Goal: Information Seeking & Learning: Learn about a topic

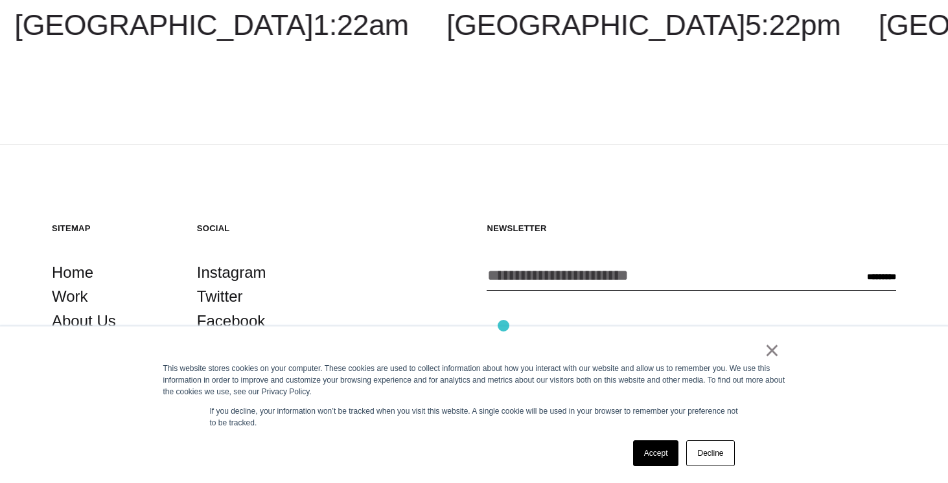
scroll to position [371, 0]
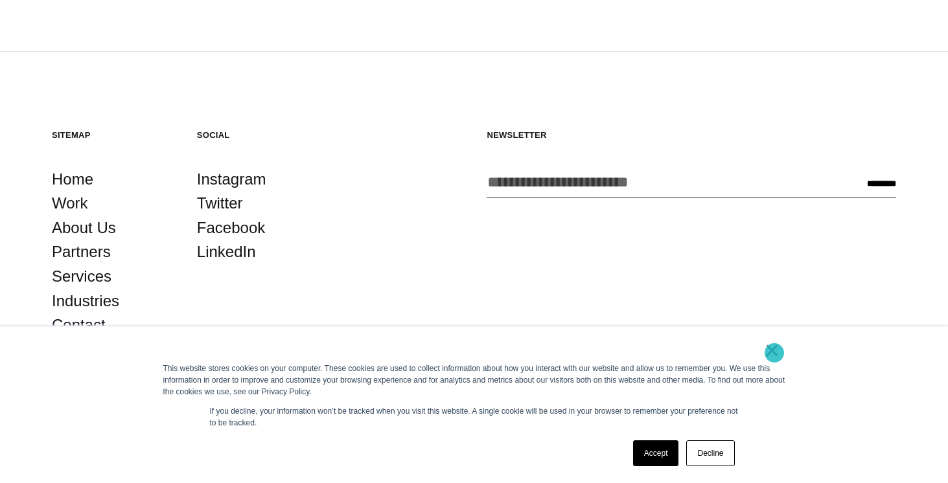
click at [774, 353] on link "×" at bounding box center [772, 351] width 16 height 12
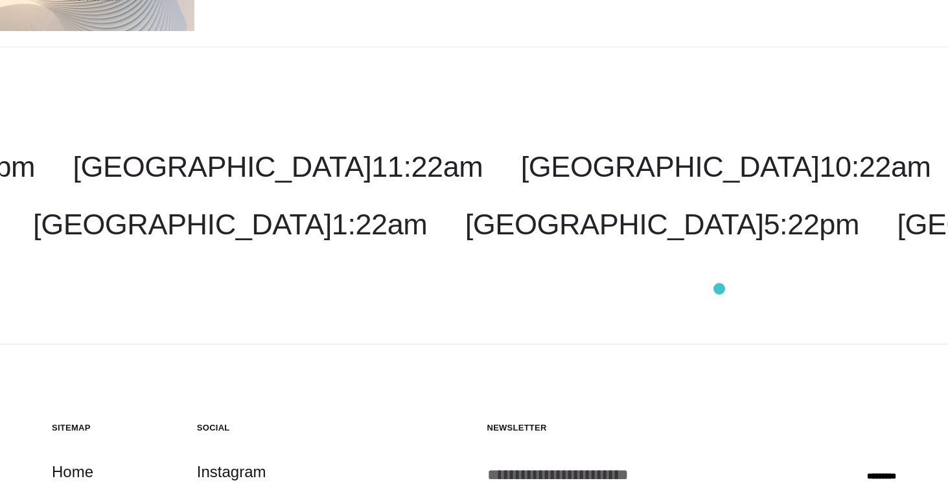
scroll to position [0, 0]
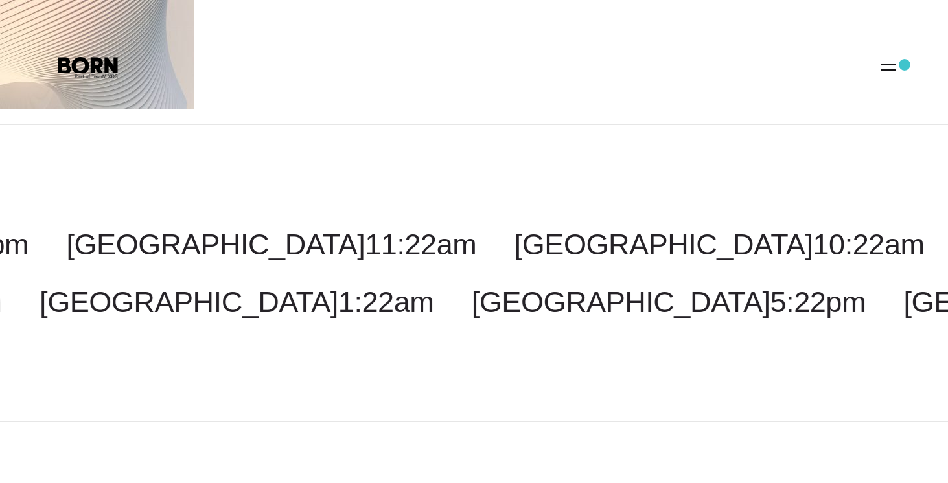
click at [896, 66] on button "Primary Menu" at bounding box center [888, 66] width 31 height 27
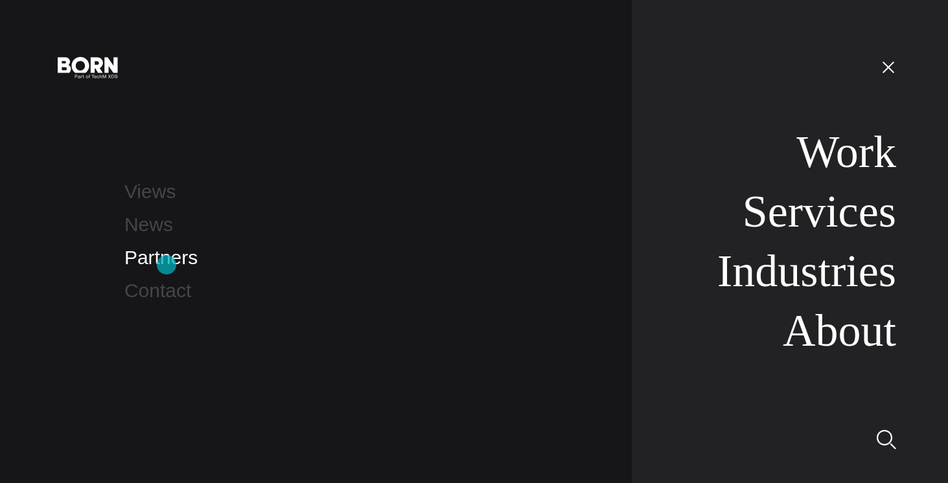
click at [166, 265] on link "Partners" at bounding box center [160, 257] width 73 height 21
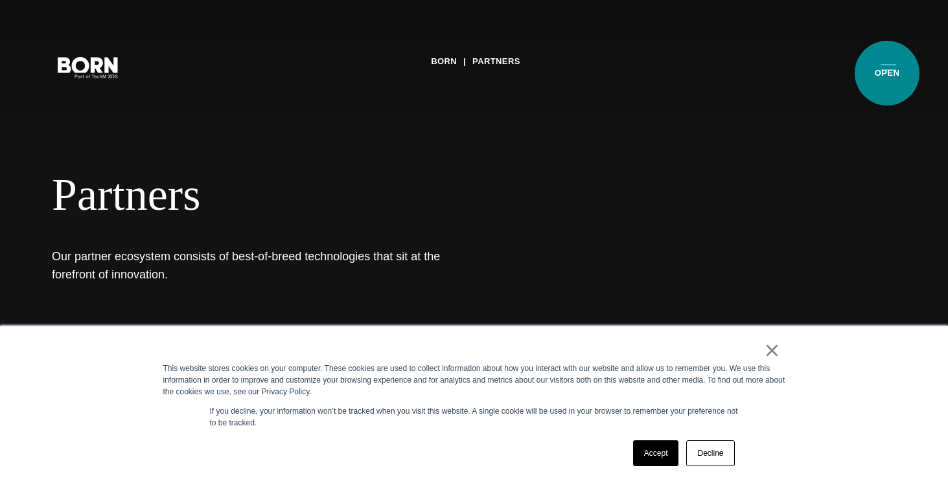
click at [887, 73] on button "Primary Menu" at bounding box center [888, 66] width 31 height 27
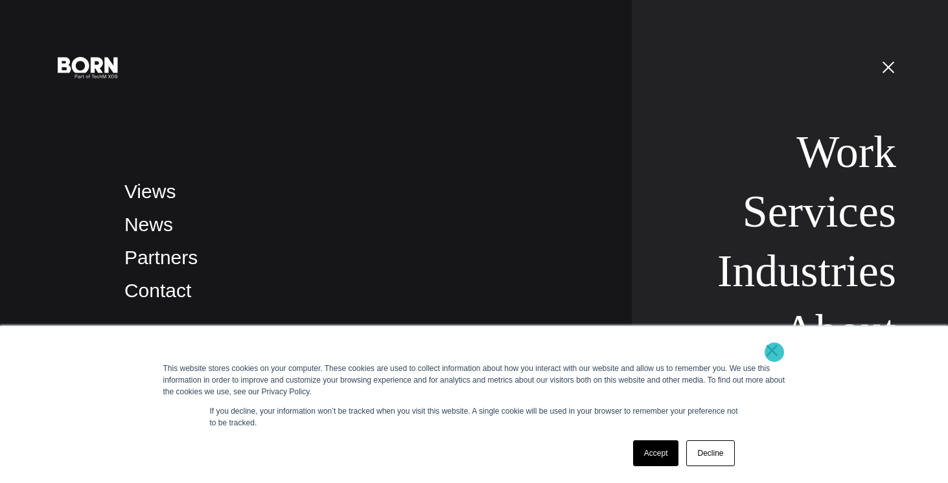
click at [774, 352] on link "×" at bounding box center [772, 351] width 16 height 12
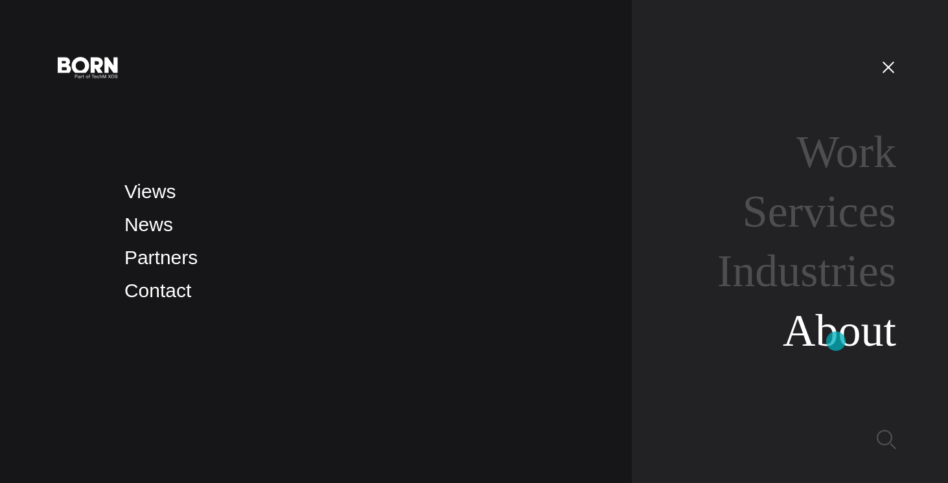
click at [836, 341] on link "About" at bounding box center [838, 331] width 113 height 50
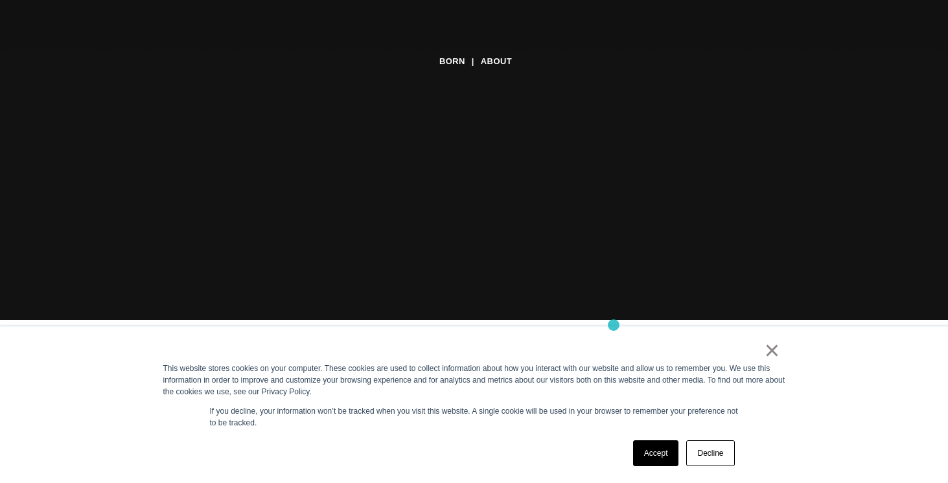
scroll to position [166, 0]
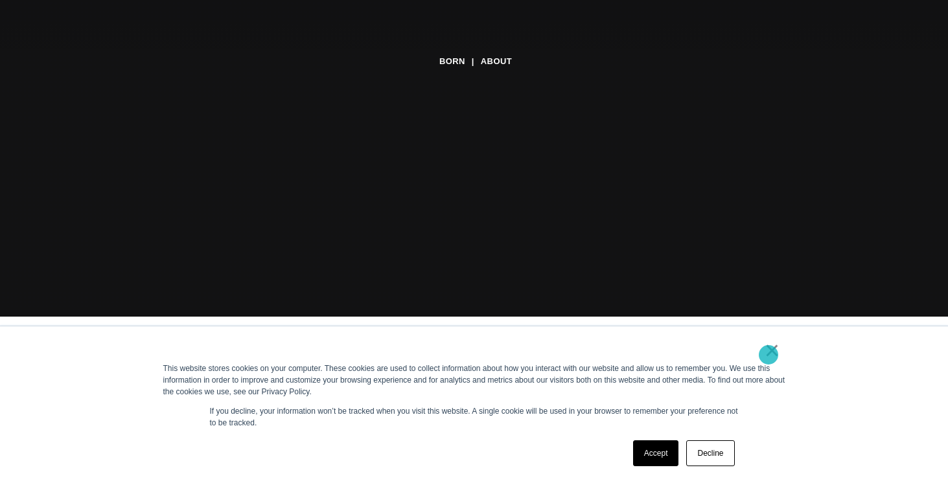
click at [768, 355] on link "×" at bounding box center [772, 351] width 16 height 12
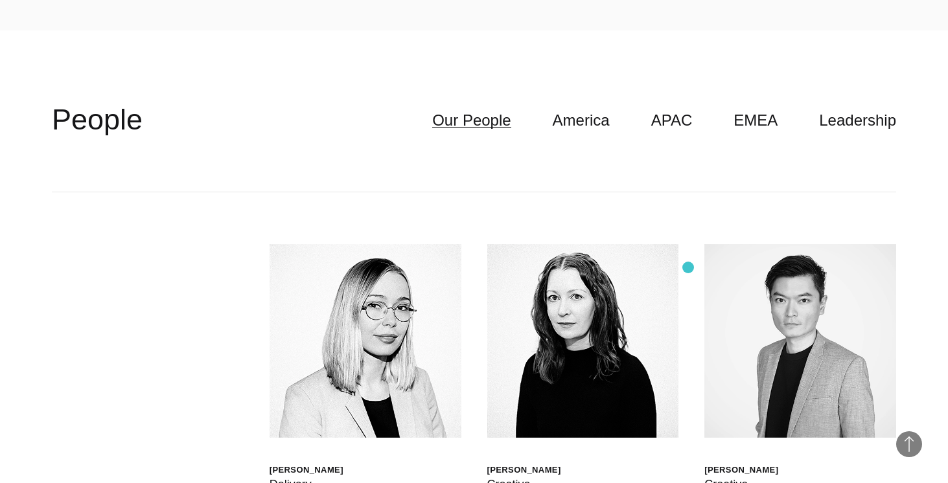
scroll to position [3383, 0]
click at [847, 124] on link "Leadership" at bounding box center [857, 121] width 77 height 25
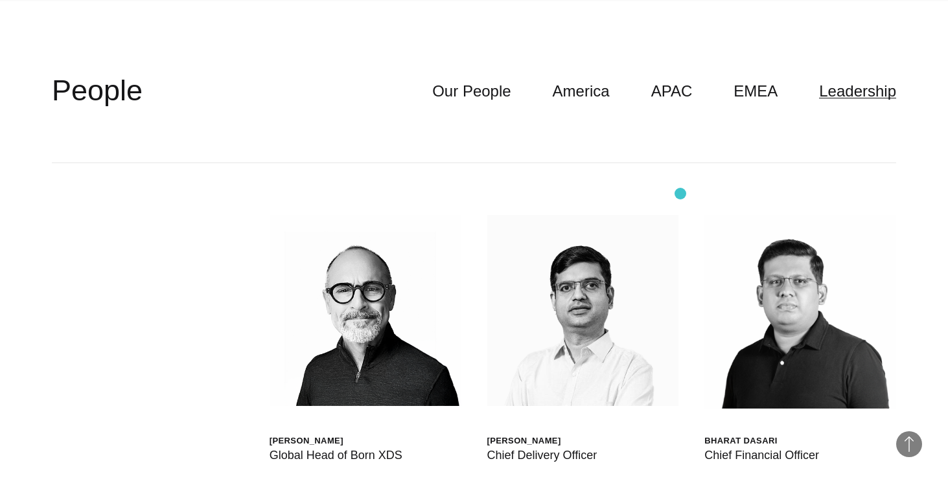
scroll to position [3397, 0]
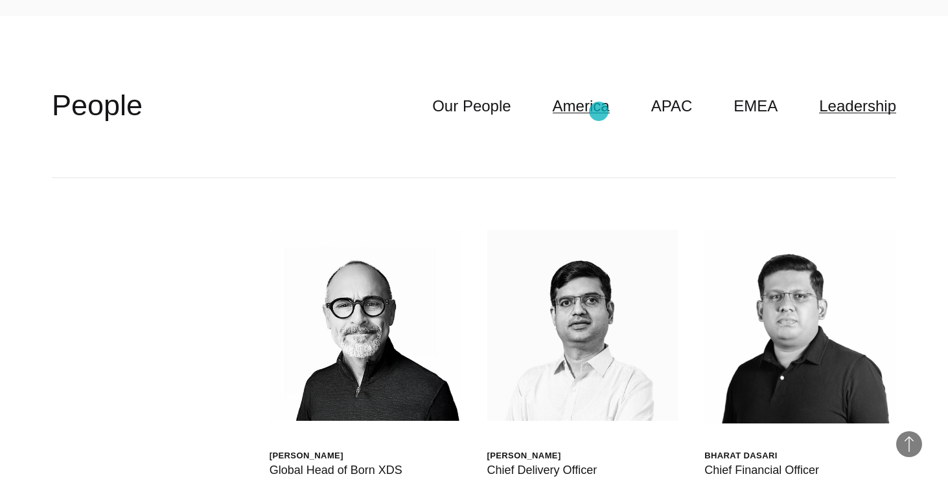
click at [599, 112] on link "America" at bounding box center [581, 106] width 57 height 25
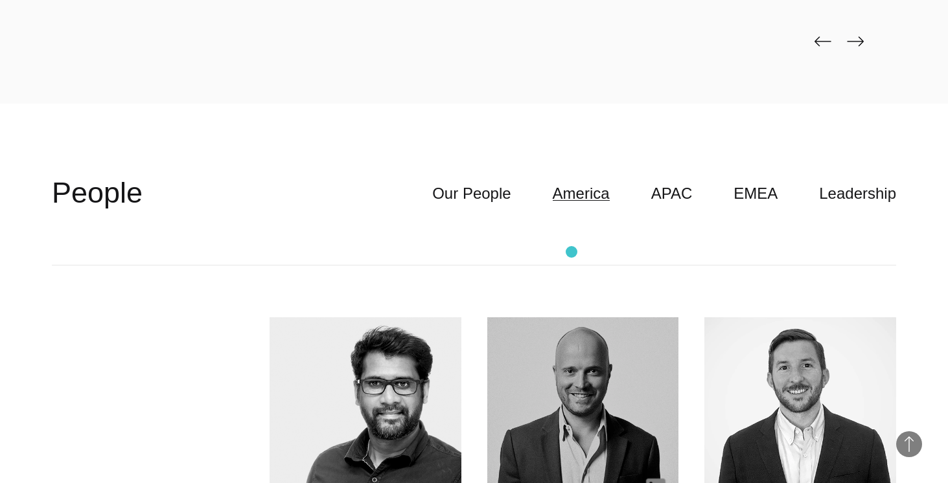
scroll to position [3296, 0]
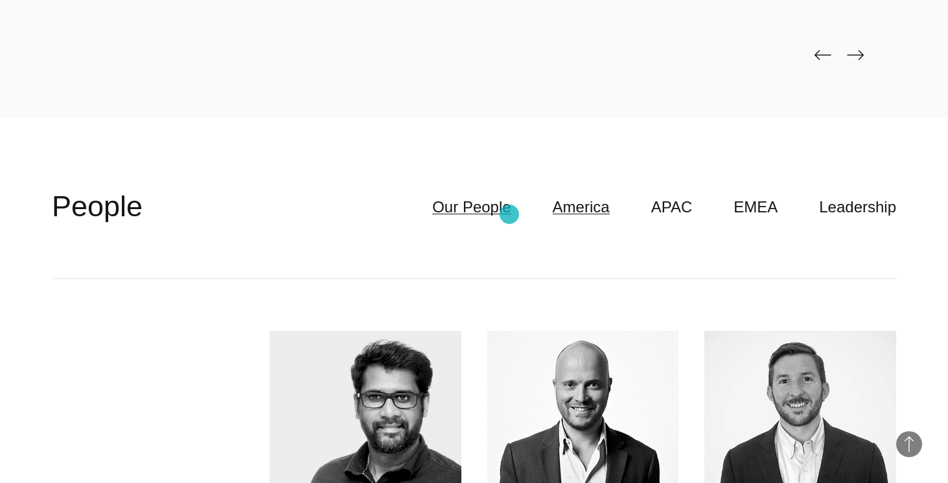
click at [507, 212] on link "Our People" at bounding box center [471, 207] width 78 height 25
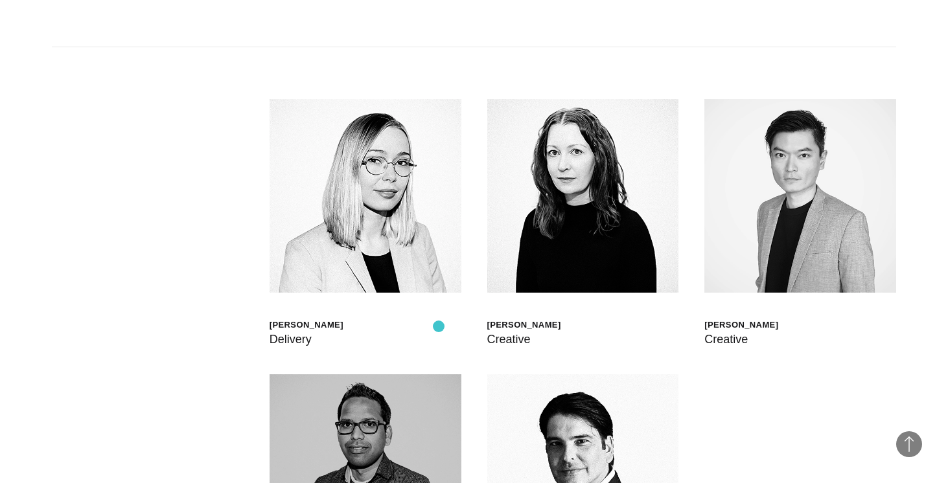
scroll to position [3517, 0]
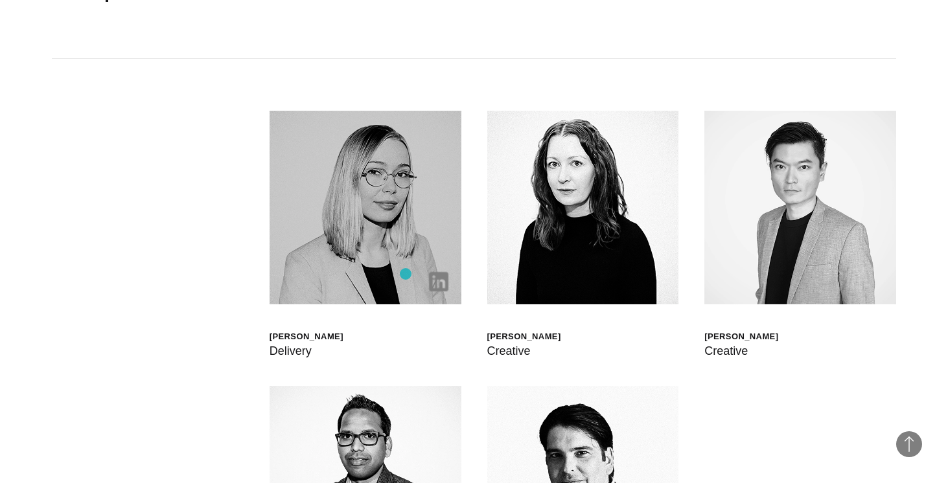
click at [405, 274] on img at bounding box center [365, 208] width 192 height 194
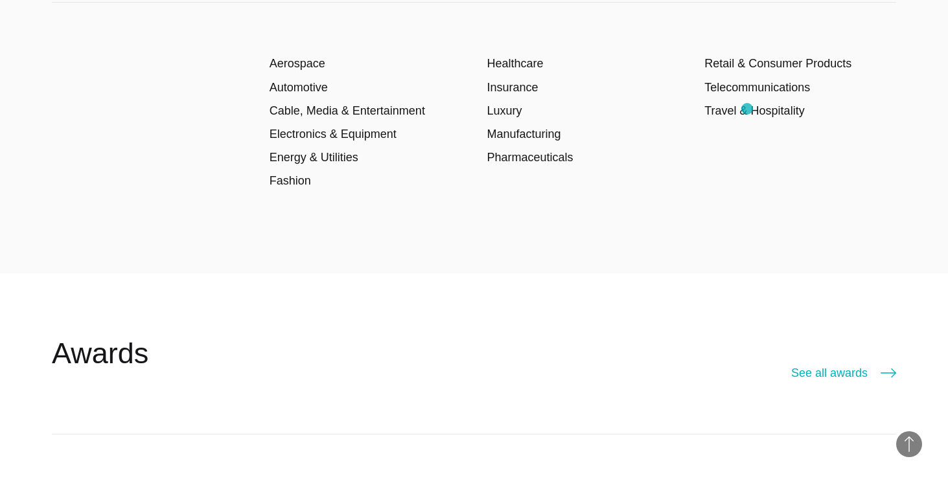
scroll to position [2070, 0]
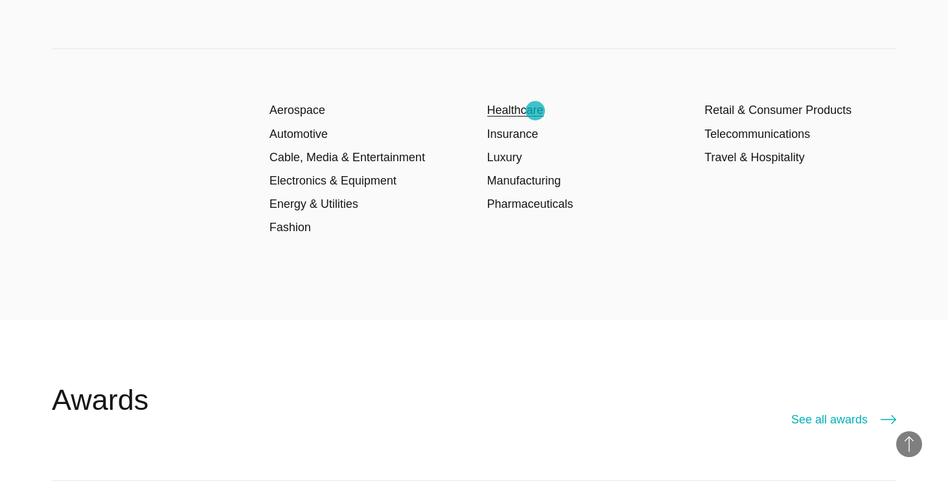
click at [535, 111] on link "Healthcare" at bounding box center [515, 110] width 56 height 13
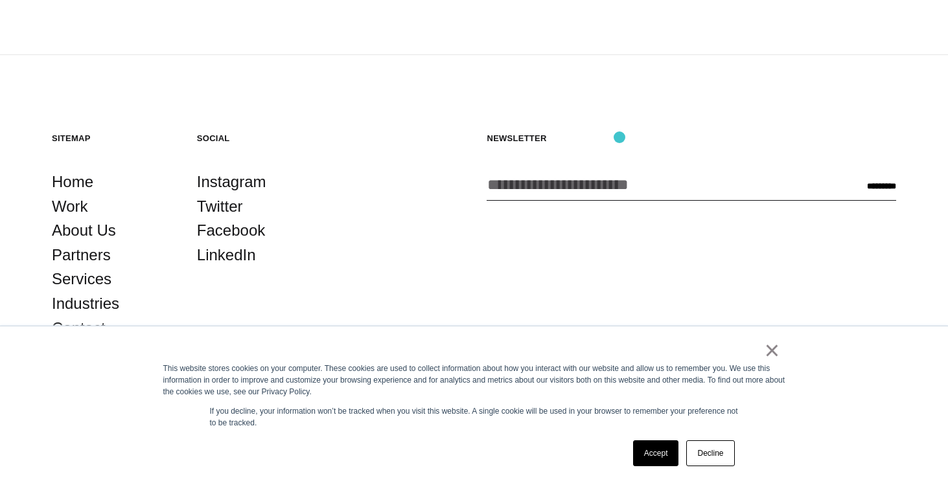
scroll to position [5370, 0]
